Goal: Task Accomplishment & Management: Complete application form

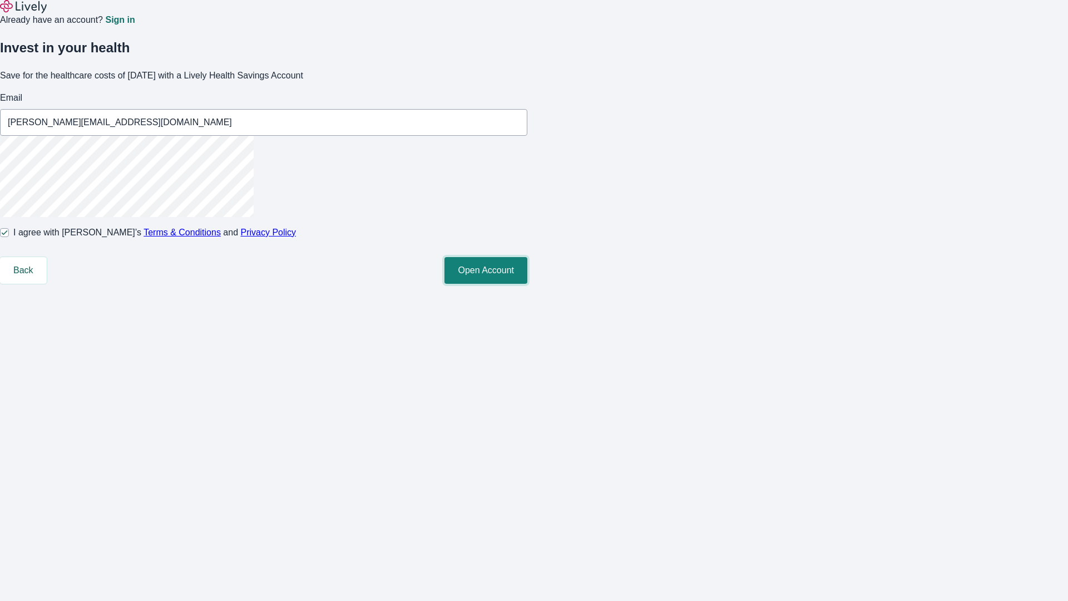
click at [527, 284] on button "Open Account" at bounding box center [486, 270] width 83 height 27
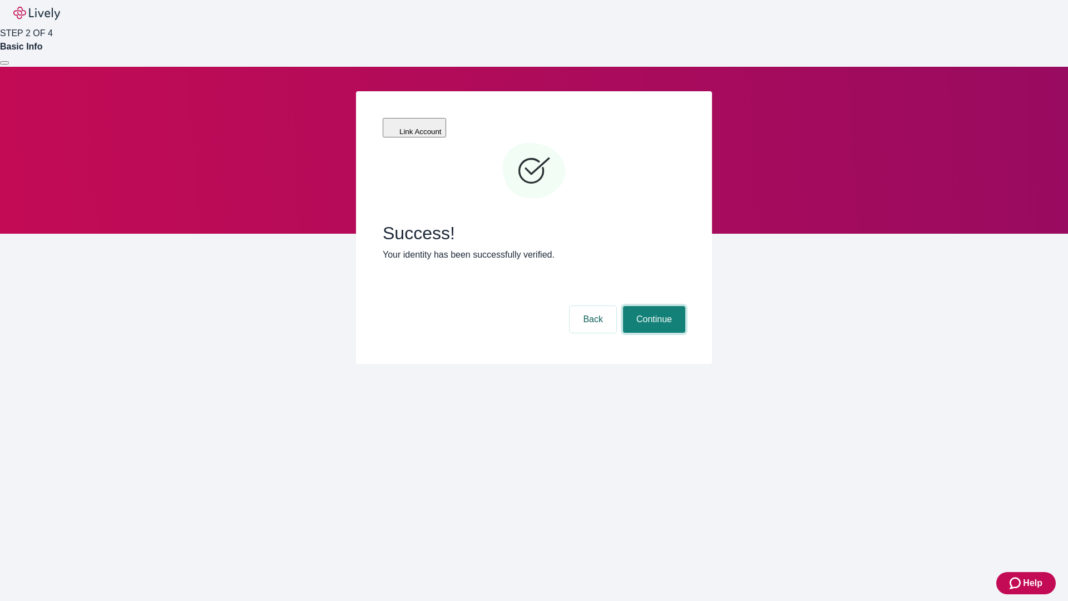
click at [653, 306] on button "Continue" at bounding box center [654, 319] width 62 height 27
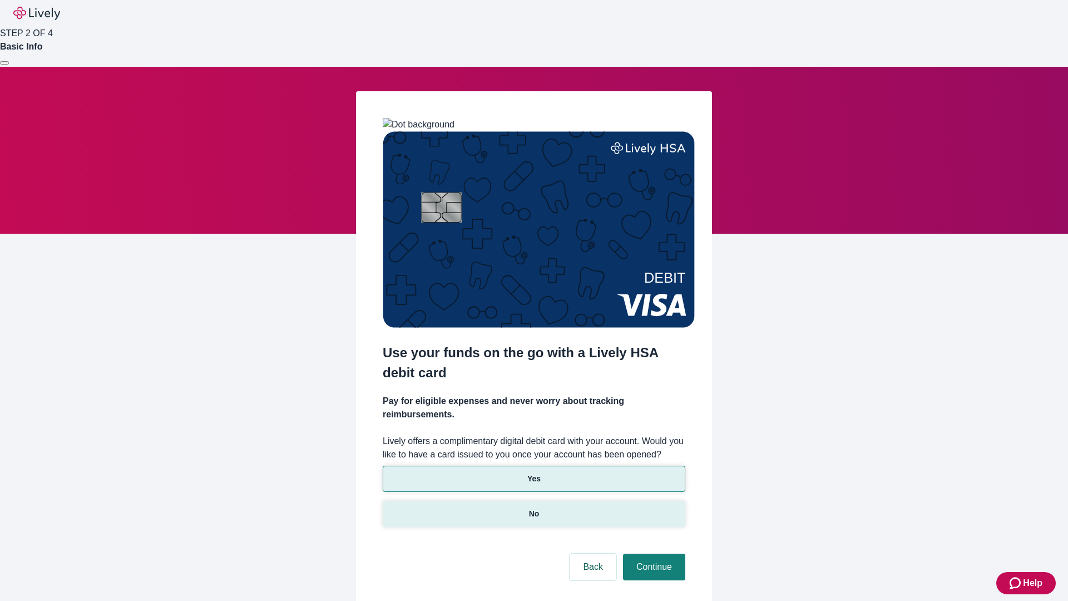
click at [534, 508] on p "No" at bounding box center [534, 514] width 11 height 12
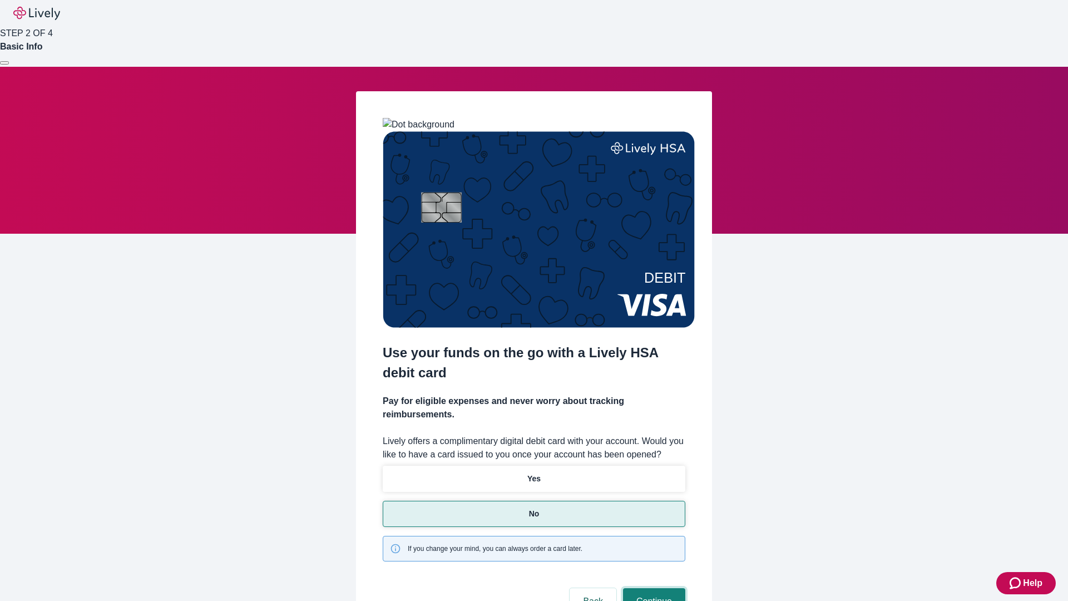
click at [653, 588] on button "Continue" at bounding box center [654, 601] width 62 height 27
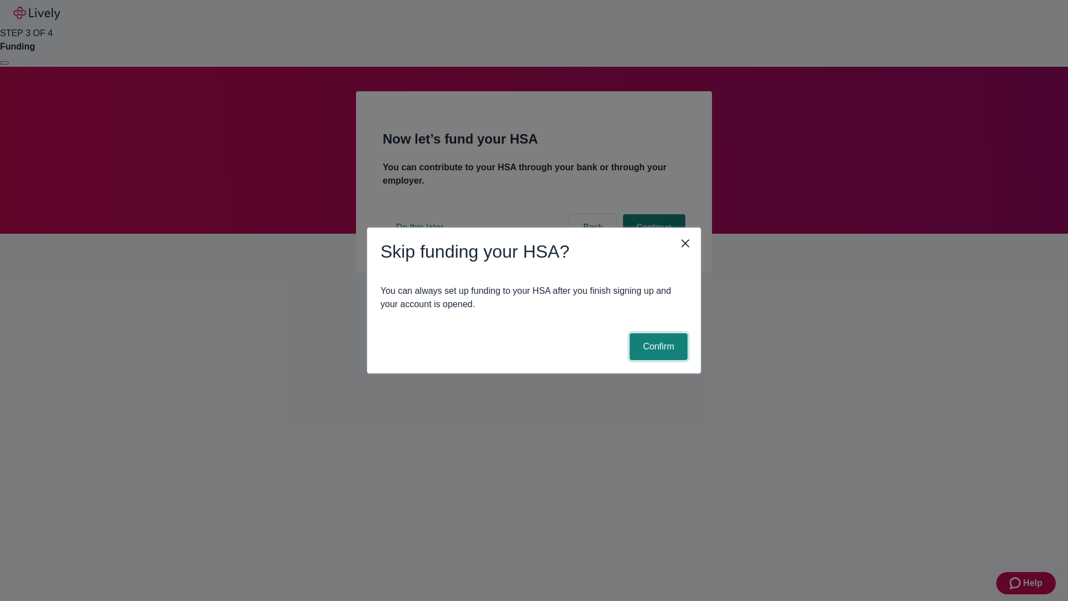
click at [657, 347] on button "Confirm" at bounding box center [659, 346] width 58 height 27
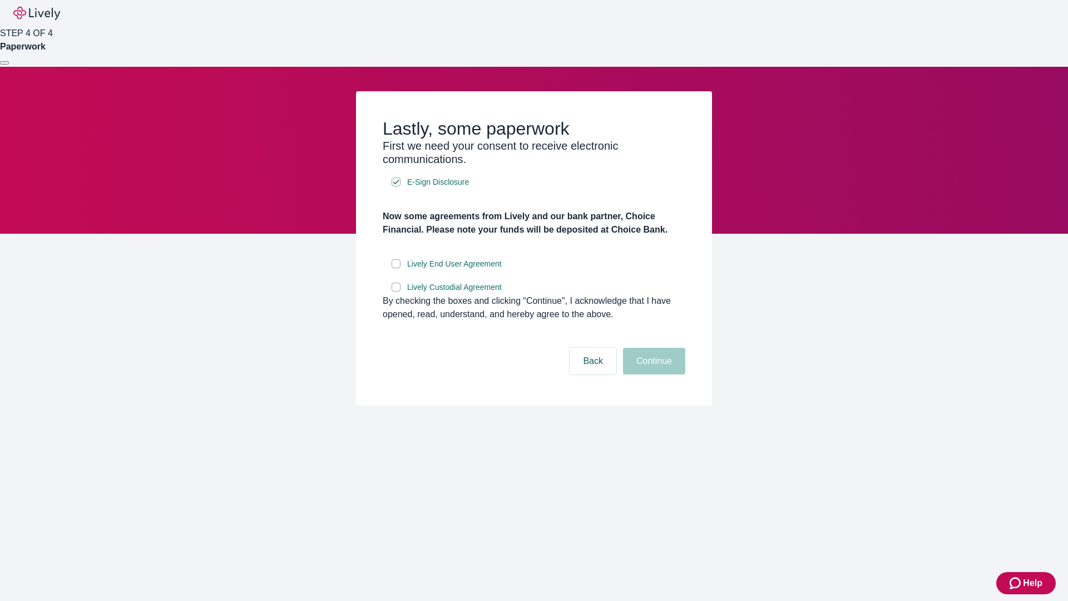
click at [396, 268] on input "Lively End User Agreement" at bounding box center [396, 263] width 9 height 9
checkbox input "true"
click at [396, 292] on input "Lively Custodial Agreement" at bounding box center [396, 287] width 9 height 9
checkbox input "true"
click at [653, 374] on button "Continue" at bounding box center [654, 361] width 62 height 27
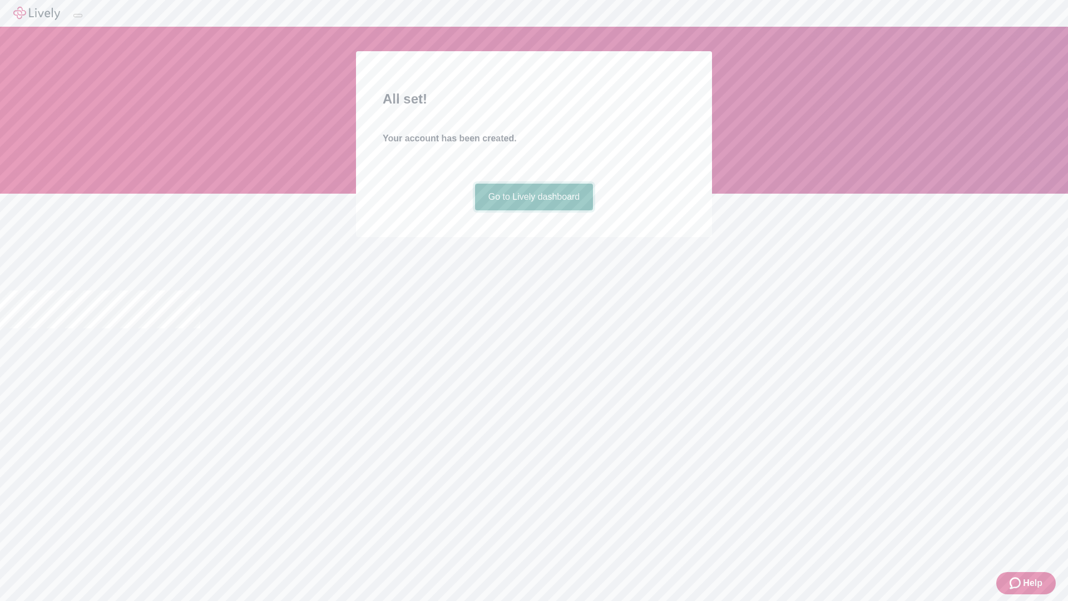
click at [534, 210] on link "Go to Lively dashboard" at bounding box center [534, 197] width 119 height 27
